Goal: Information Seeking & Learning: Learn about a topic

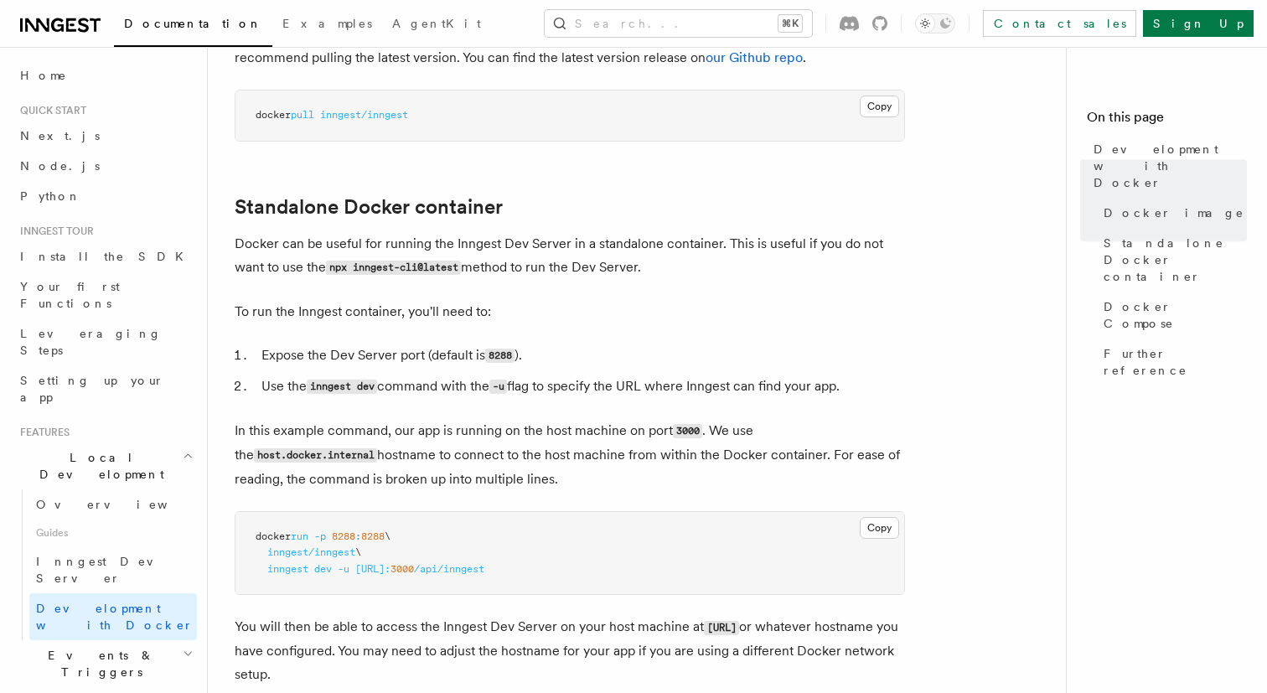
scroll to position [335, 0]
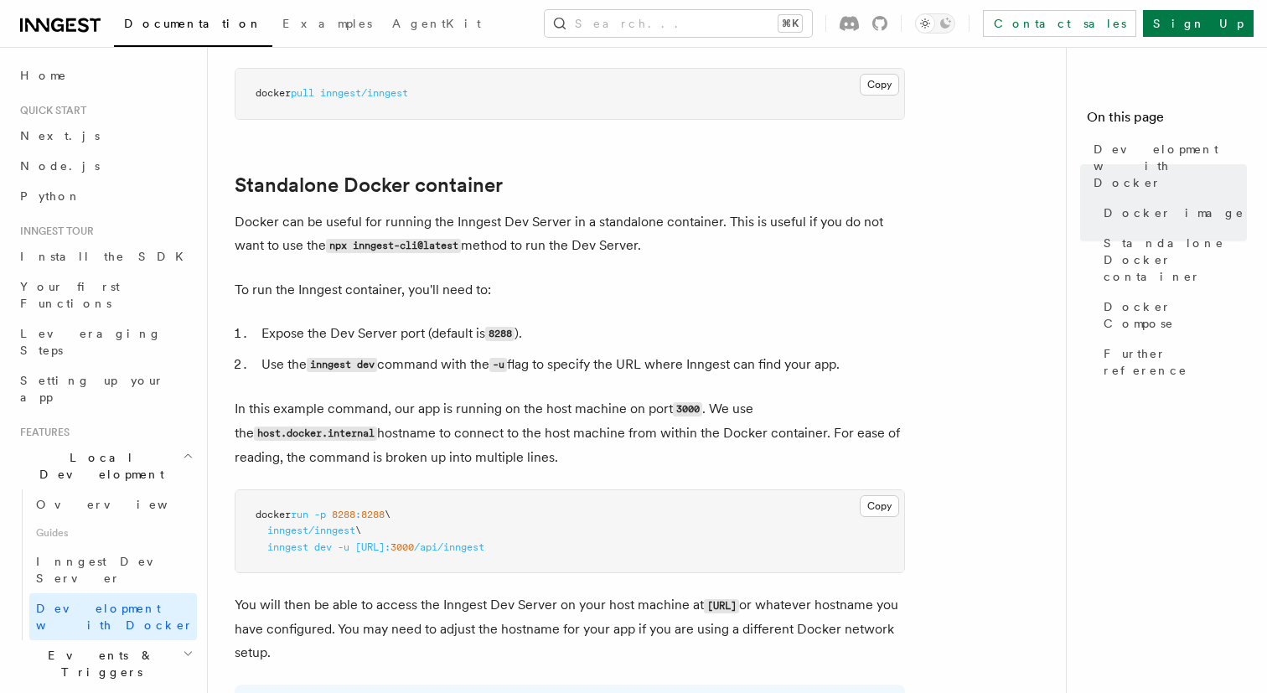
click at [154, 640] on h2 "Events & Triggers" at bounding box center [104, 663] width 183 height 47
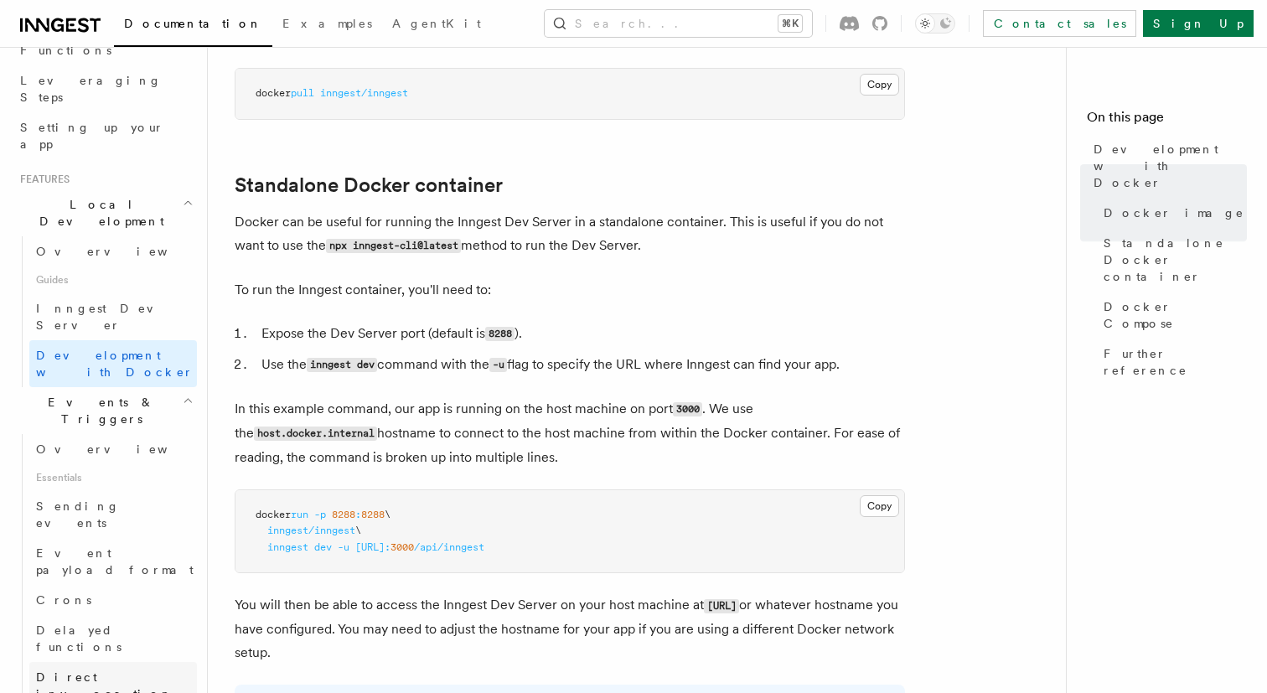
scroll to position [259, 0]
click at [132, 485] on link "Sending events" at bounding box center [113, 508] width 168 height 47
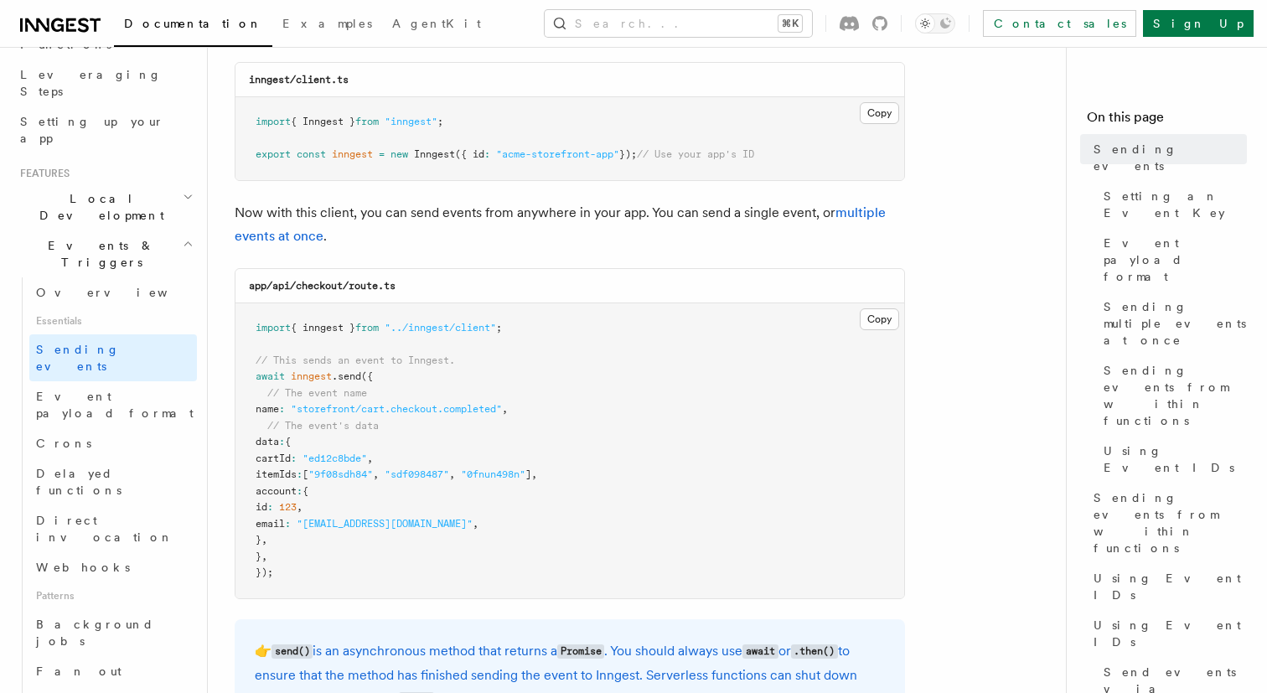
scroll to position [294, 0]
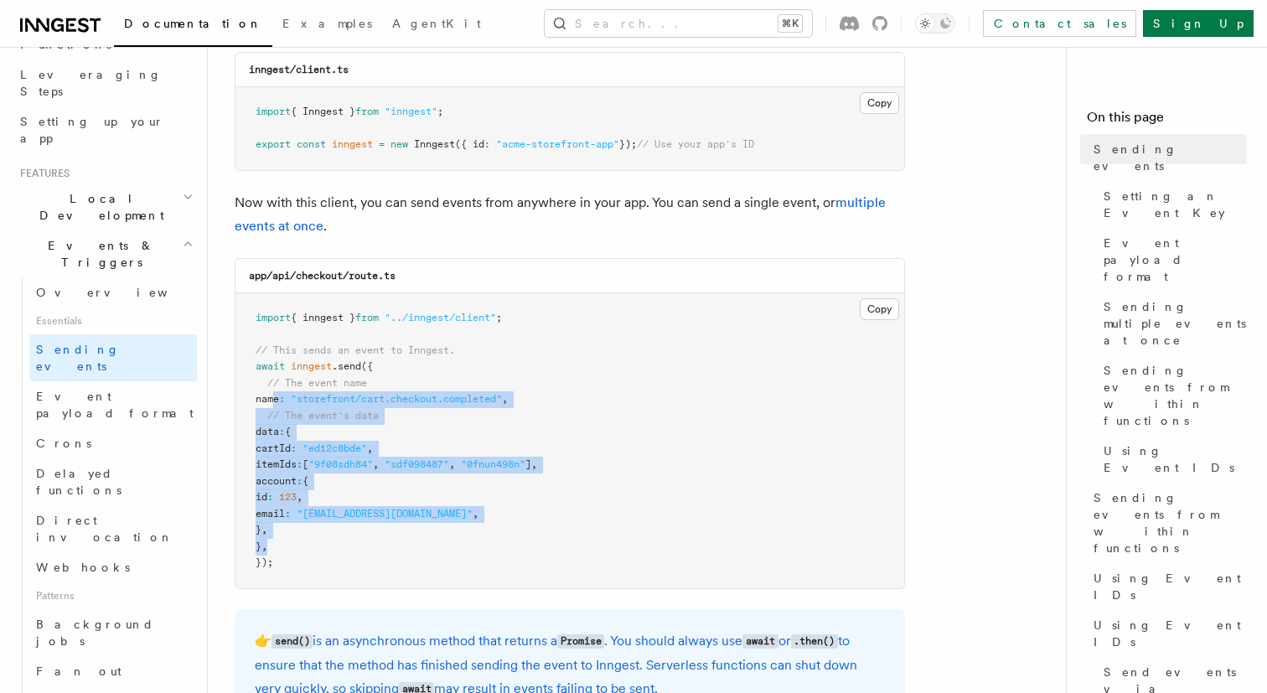
drag, startPoint x: 273, startPoint y: 400, endPoint x: 645, endPoint y: 552, distance: 402.0
click at [645, 552] on pre "import { inngest } from "../inngest/client" ; // This sends an event to Inngest…" at bounding box center [569, 440] width 669 height 295
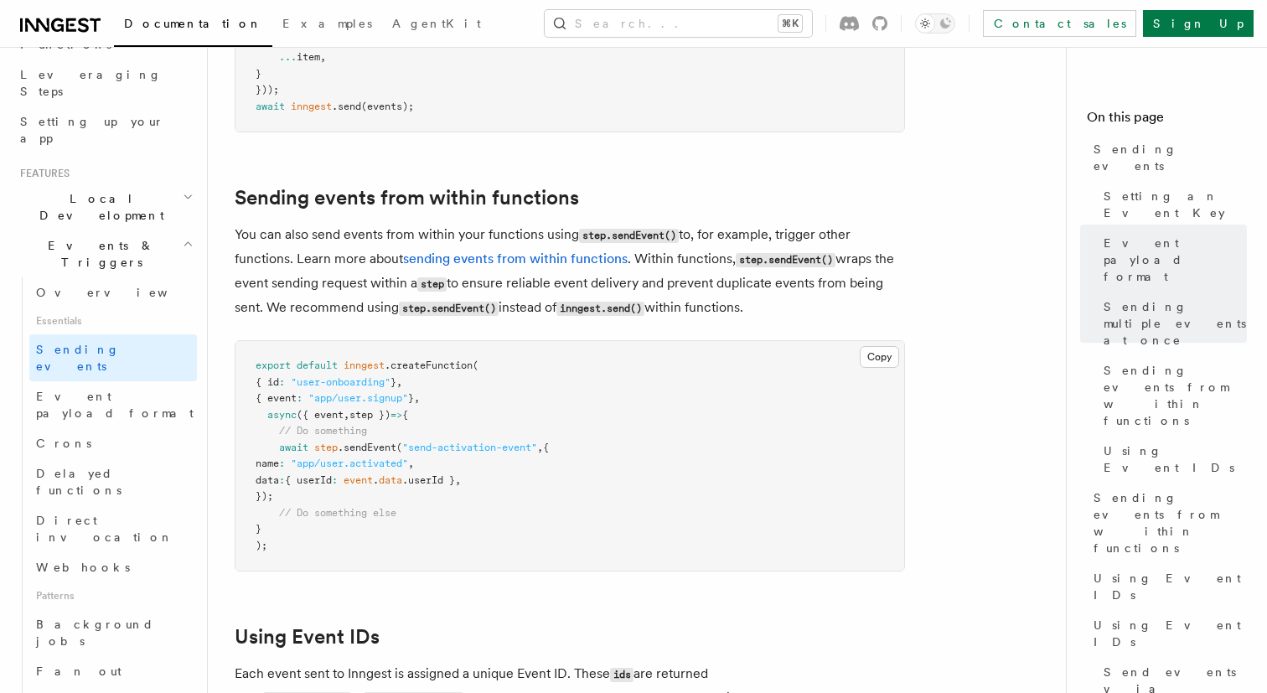
scroll to position [2488, 0]
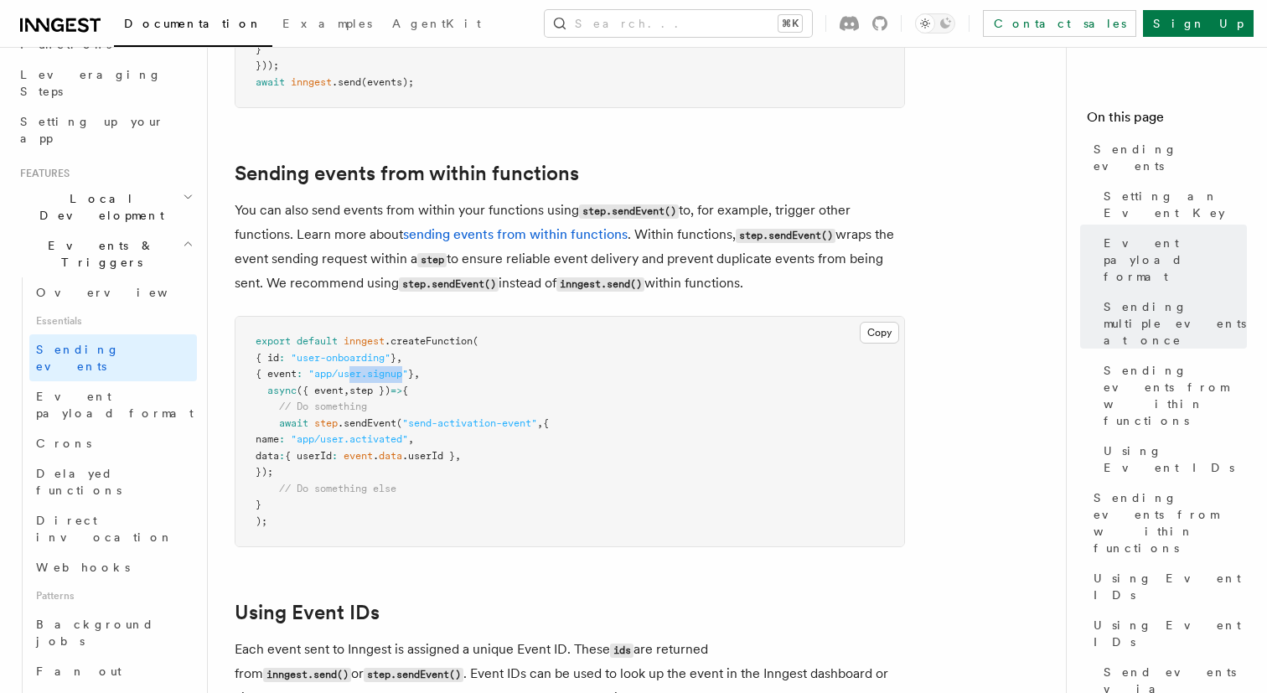
drag, startPoint x: 417, startPoint y: 354, endPoint x: 364, endPoint y: 358, distance: 53.7
click at [364, 368] on span ""app/user.signup"" at bounding box center [358, 374] width 100 height 12
click at [119, 428] on link "Crons" at bounding box center [113, 443] width 168 height 30
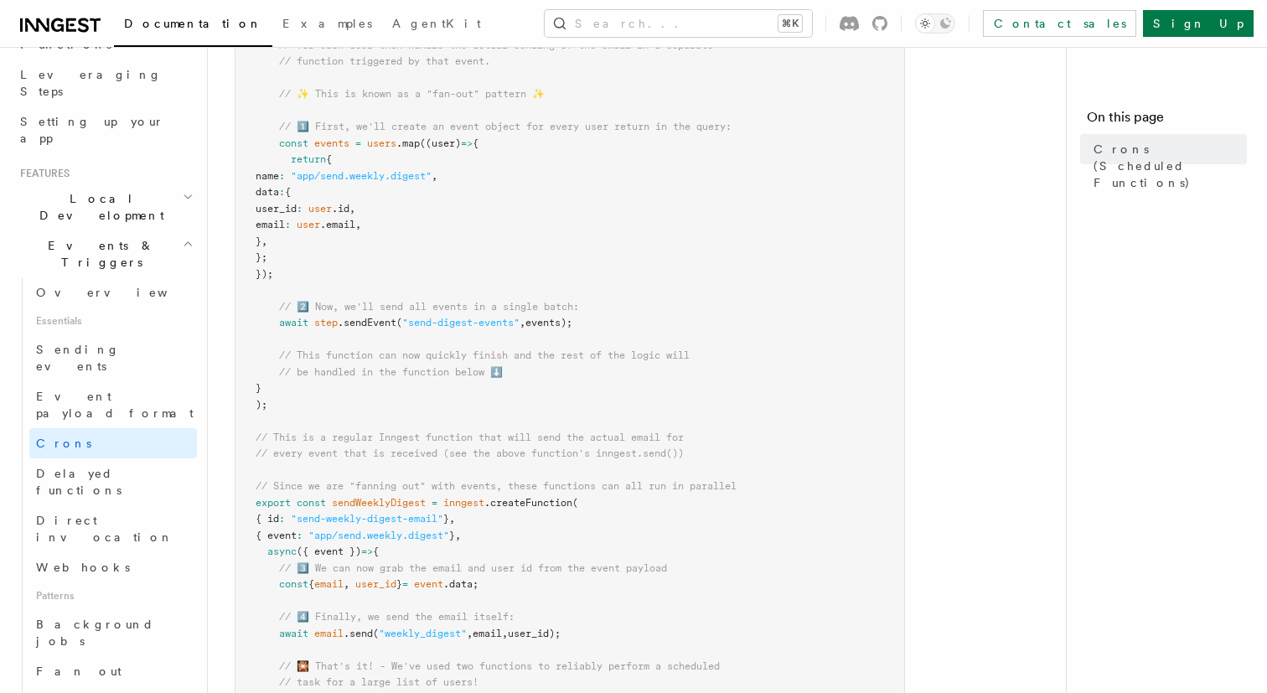
scroll to position [626, 0]
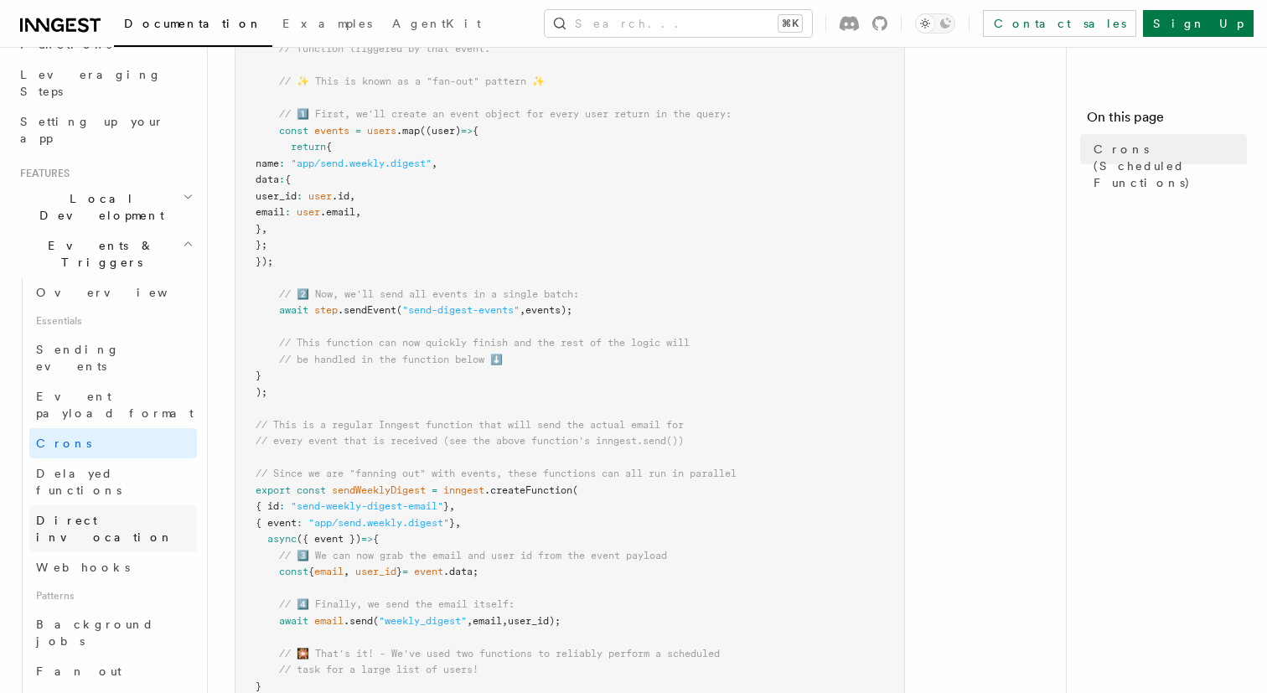
click at [106, 505] on link "Direct invocation" at bounding box center [113, 528] width 168 height 47
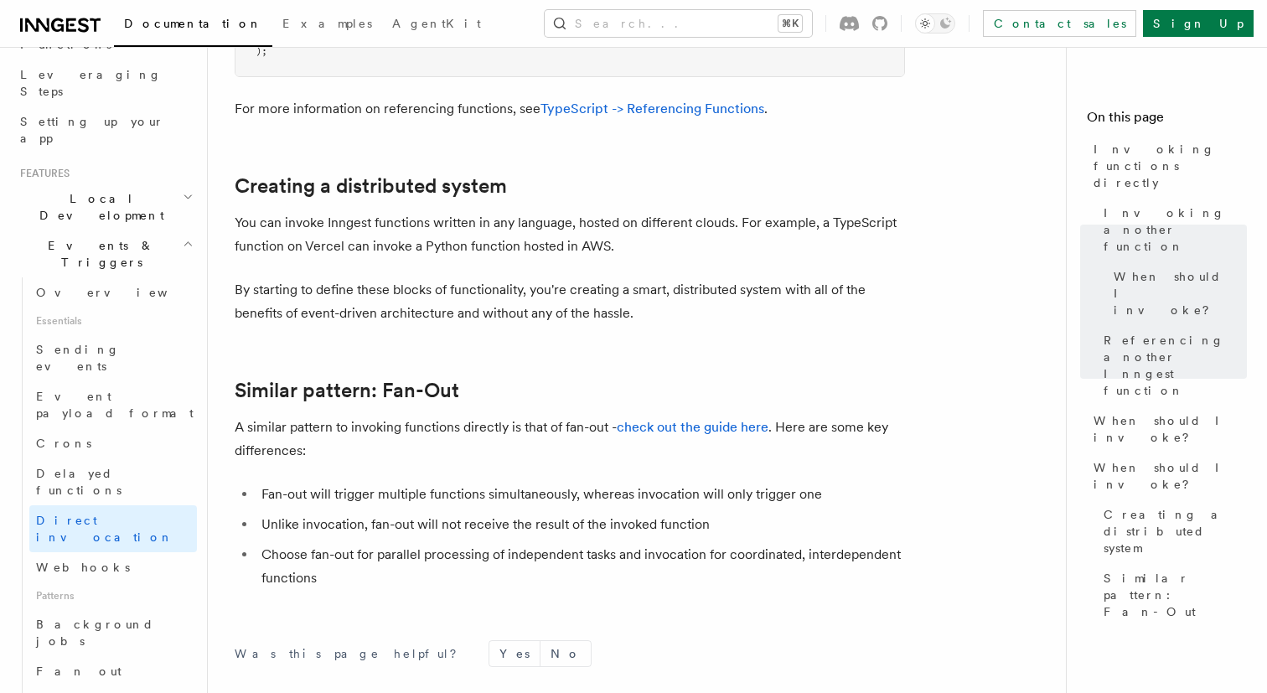
scroll to position [2219, 0]
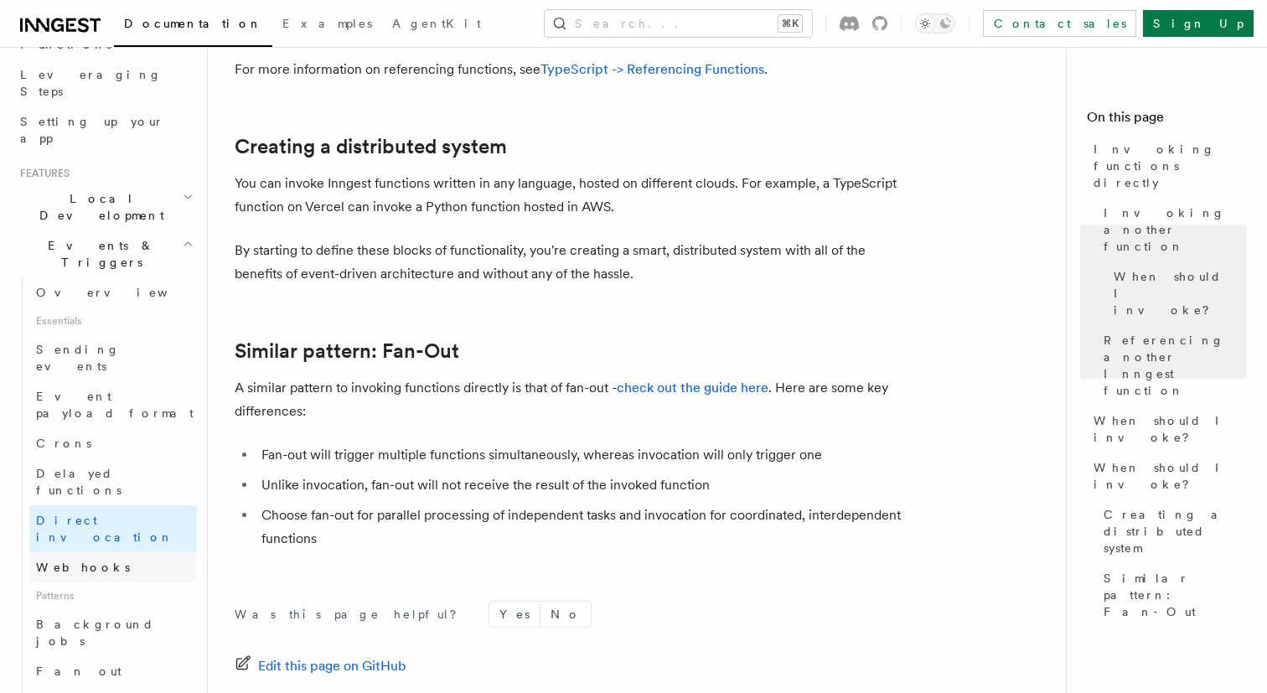
click at [104, 552] on link "Webhooks" at bounding box center [113, 567] width 168 height 30
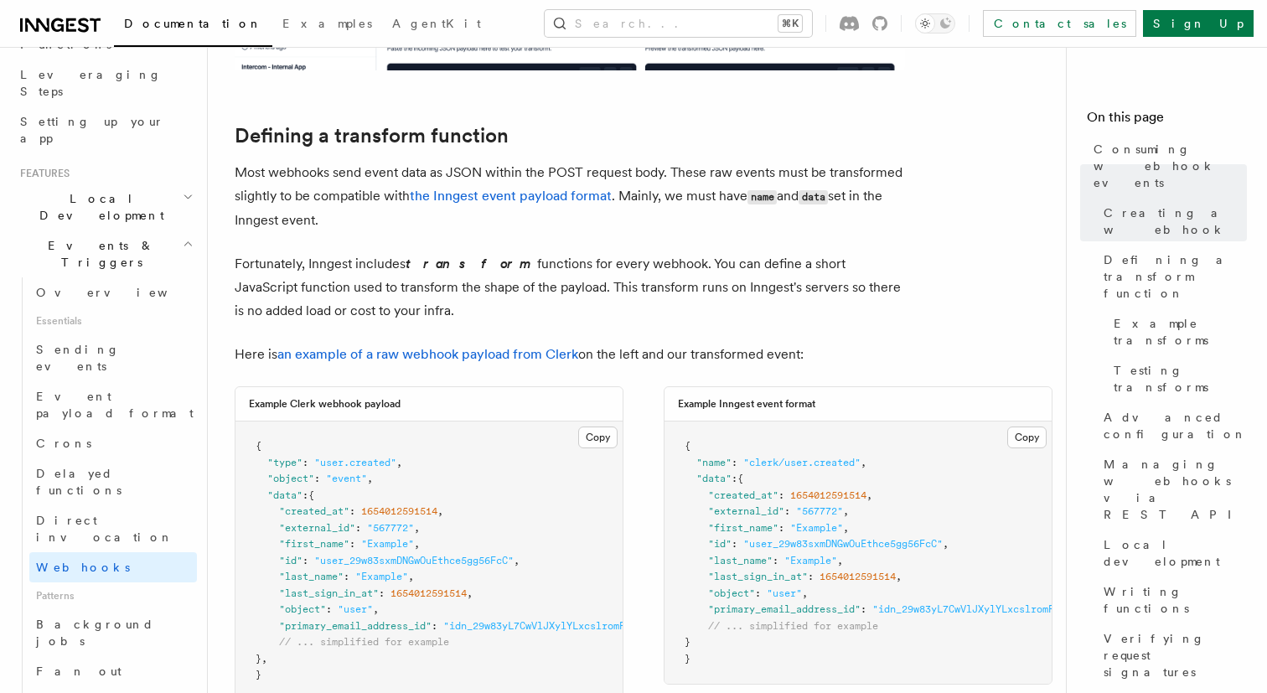
scroll to position [1108, 0]
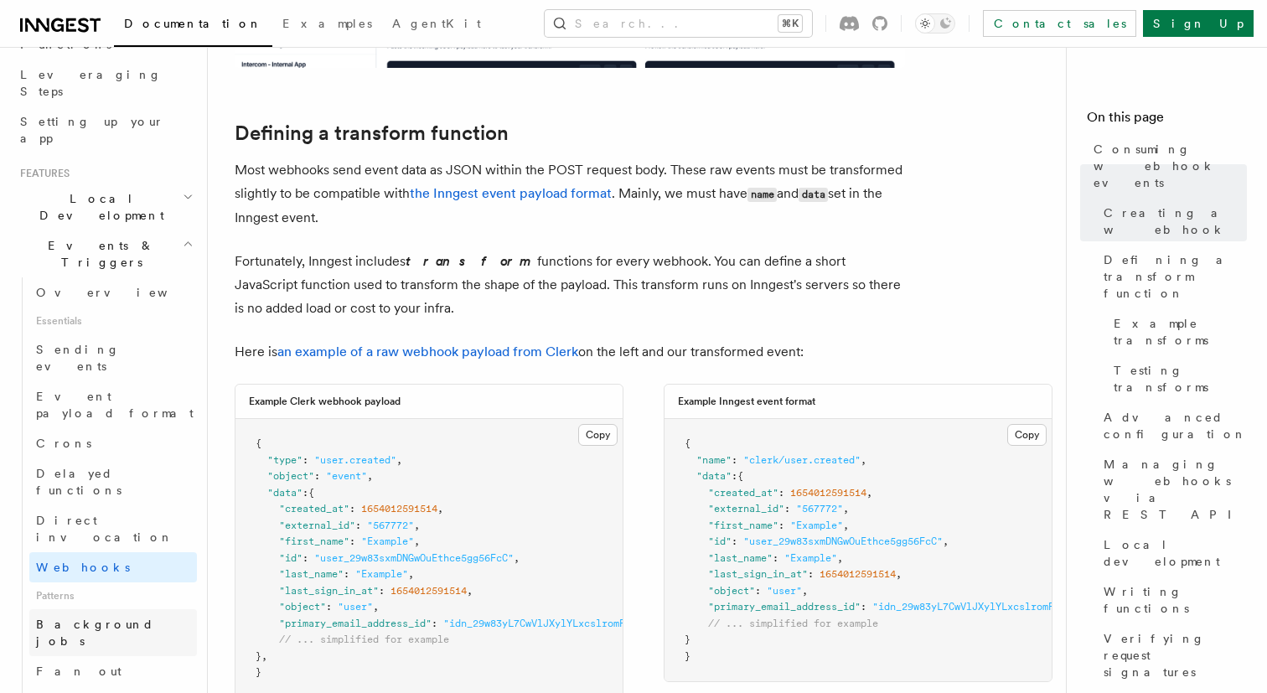
click at [103, 617] on span "Background jobs" at bounding box center [95, 632] width 118 height 30
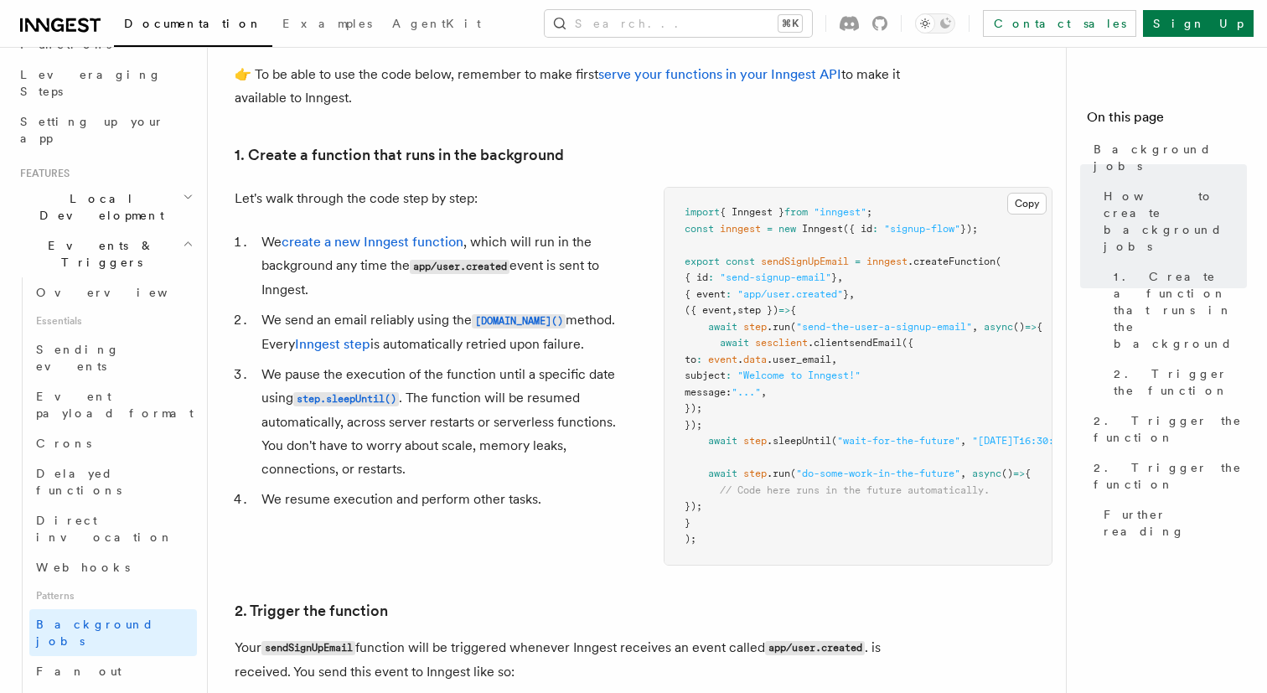
scroll to position [550, 0]
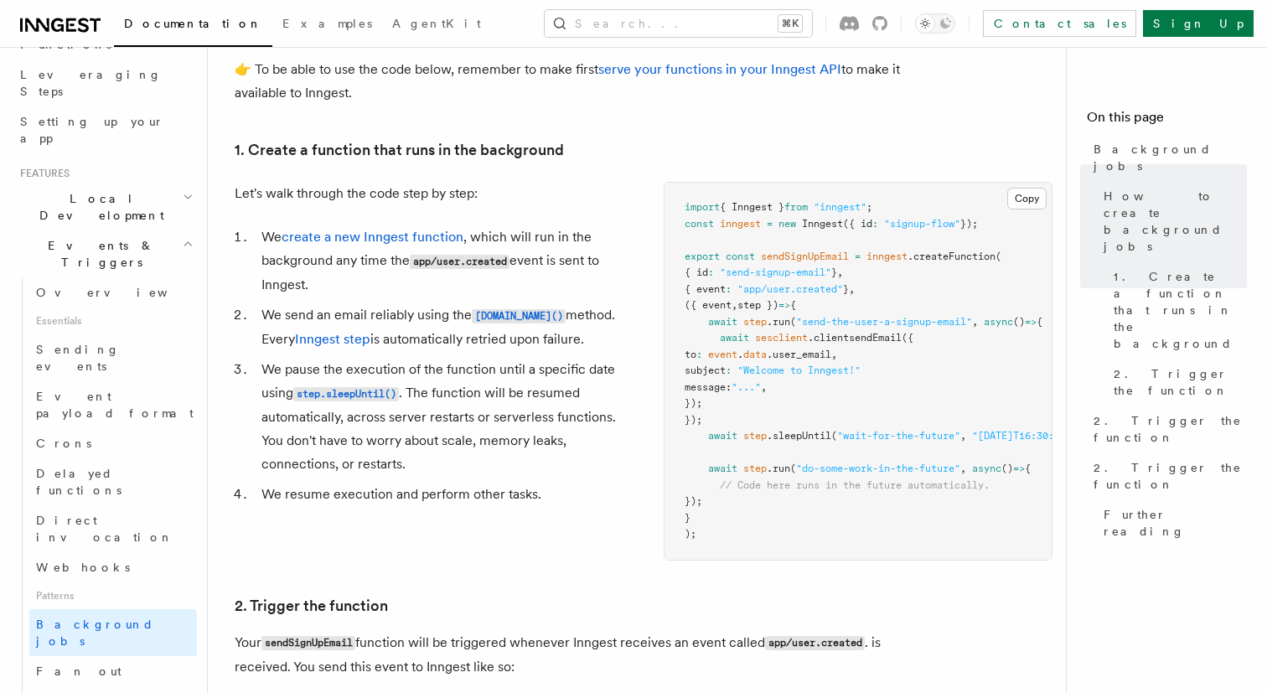
drag, startPoint x: 764, startPoint y: 421, endPoint x: 690, endPoint y: 336, distance: 112.2
click at [690, 336] on pre "import { Inngest } from "inngest" ; const inngest = new Inngest ({ id : "signup…" at bounding box center [857, 371] width 387 height 377
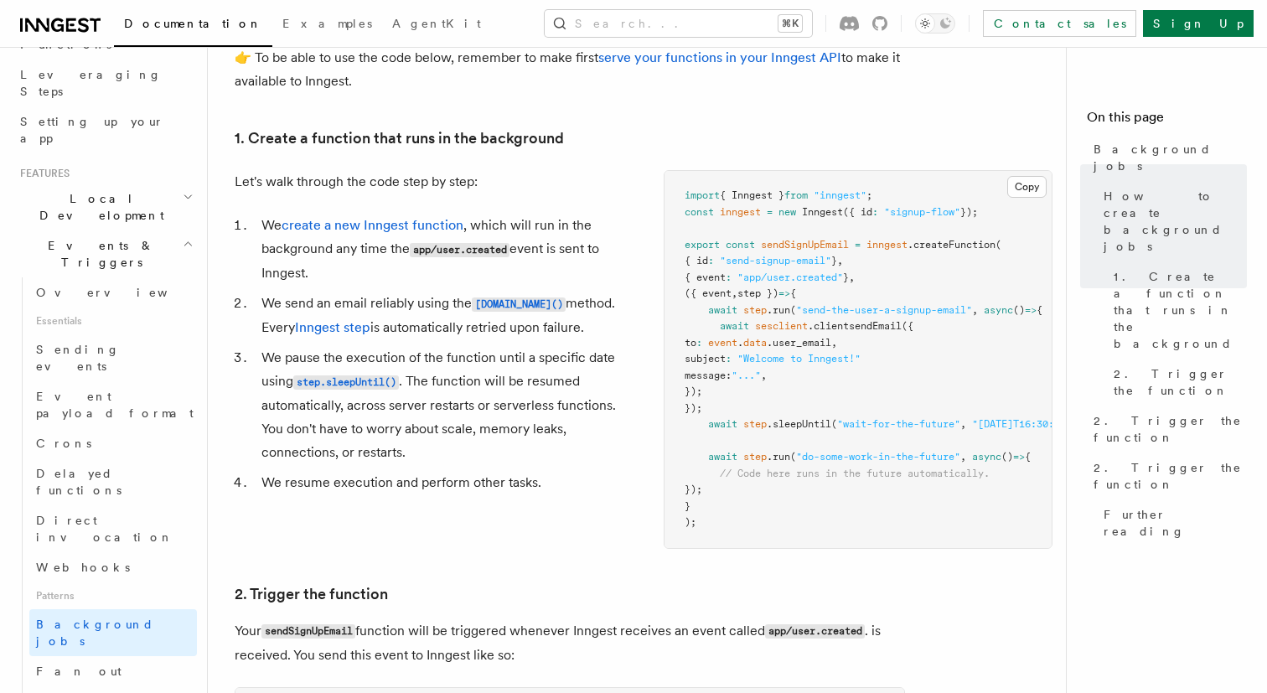
scroll to position [570, 0]
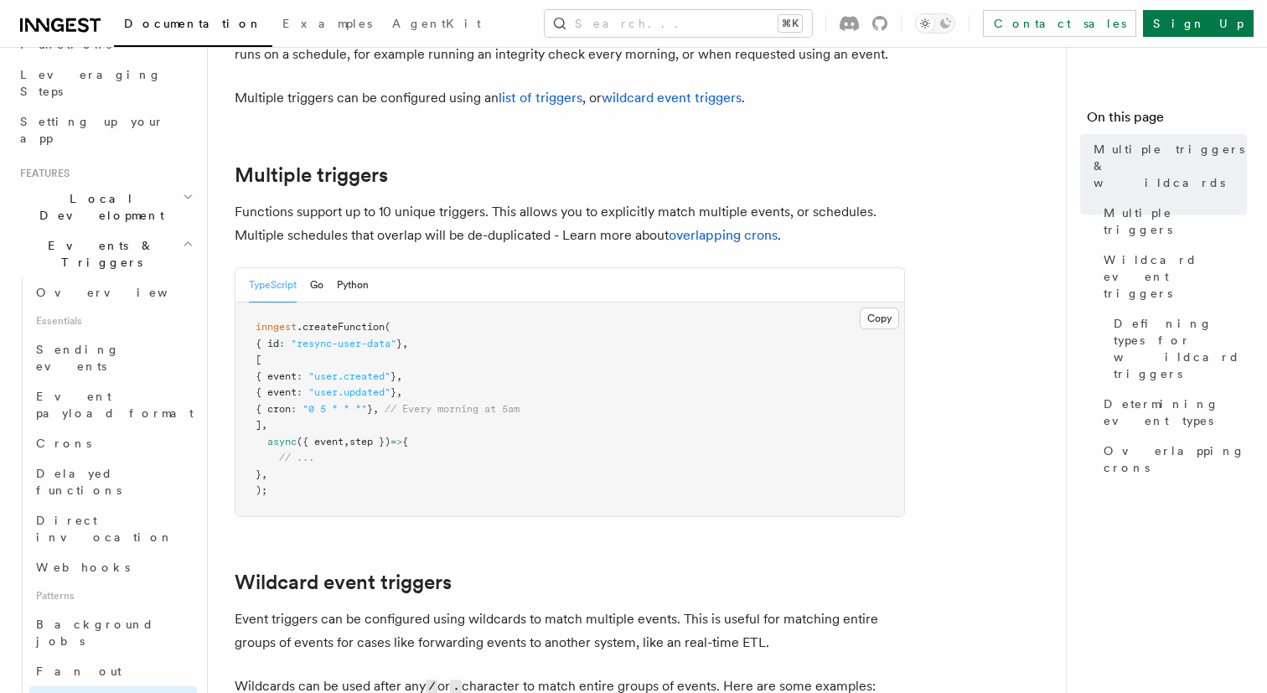
scroll to position [204, 0]
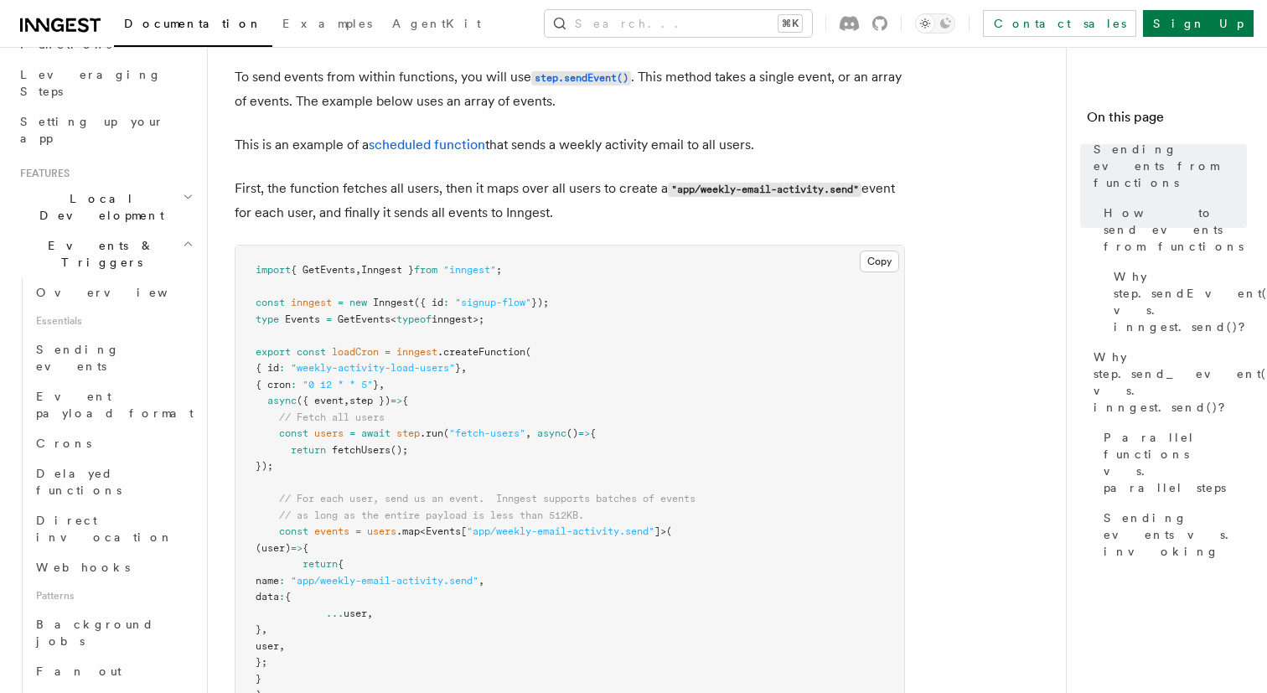
scroll to position [561, 0]
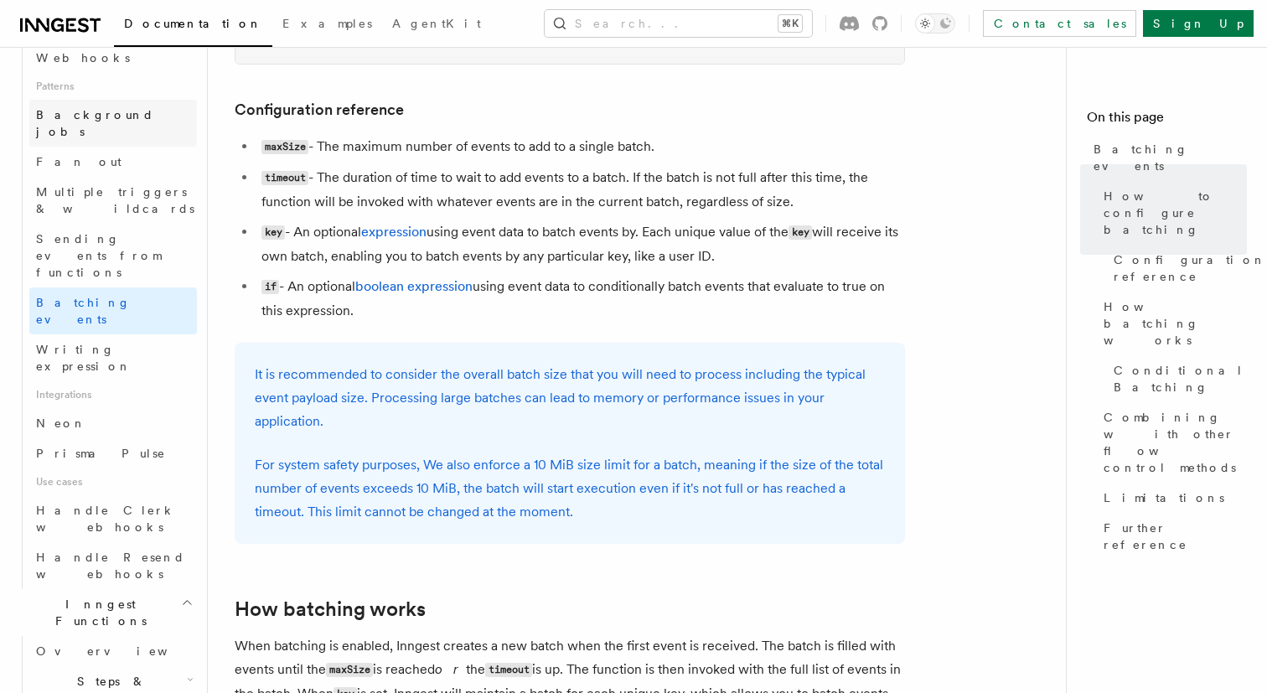
scroll to position [793, 0]
